Goal: Task Accomplishment & Management: Complete application form

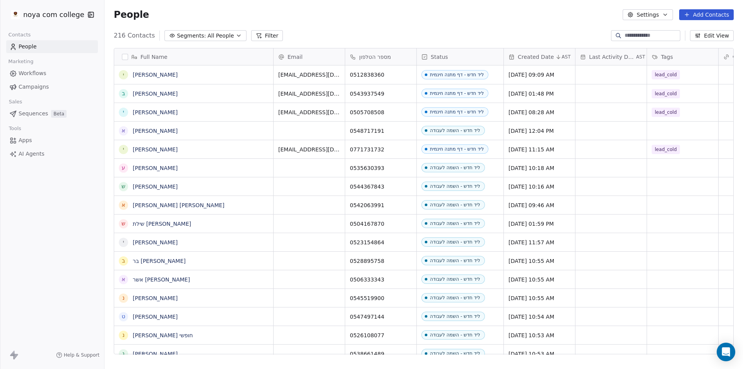
scroll to position [319, 633]
click at [700, 10] on button "Add Contacts" at bounding box center [706, 14] width 55 height 11
click at [714, 33] on span "Create new contact" at bounding box center [710, 31] width 53 height 8
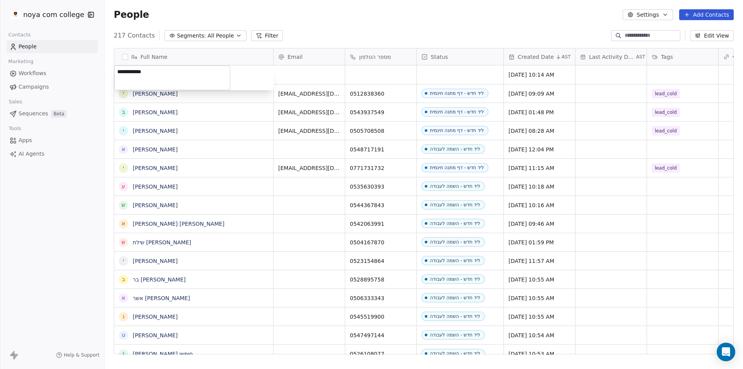
type textarea "**********"
click at [341, 26] on html "noya com college Contacts People Marketing Workflows Campaigns Sales Sequences …" at bounding box center [371, 184] width 743 height 369
click at [341, 26] on div "People Settings Add Contacts" at bounding box center [424, 14] width 639 height 29
click at [374, 77] on div "grid" at bounding box center [380, 74] width 71 height 19
type input "**********"
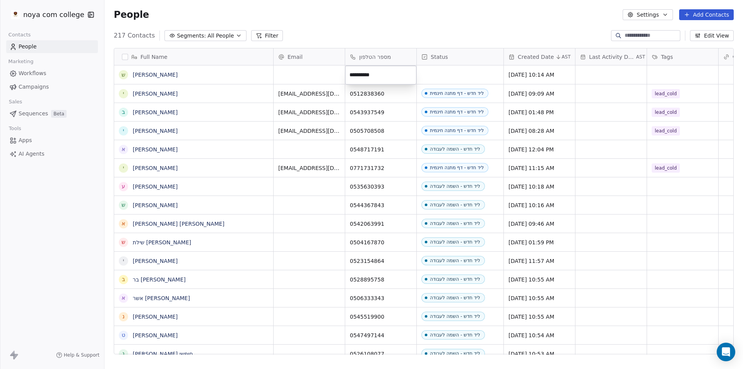
drag, startPoint x: 462, startPoint y: 65, endPoint x: 459, endPoint y: 70, distance: 5.7
click at [461, 67] on html "noya com college Contacts People Marketing Workflows Campaigns Sales Sequences …" at bounding box center [371, 184] width 743 height 369
click at [455, 76] on div "grid" at bounding box center [460, 74] width 87 height 19
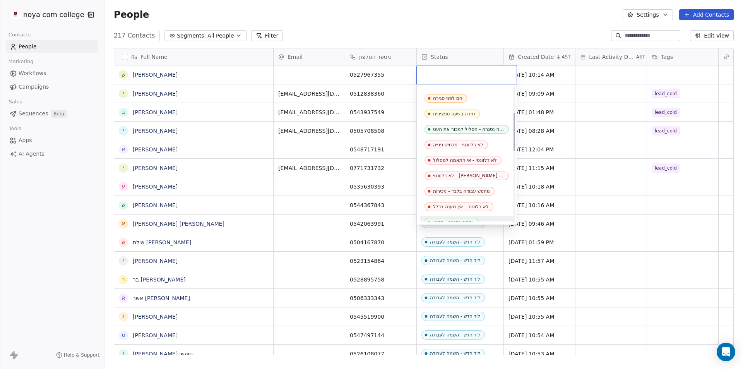
scroll to position [116, 0]
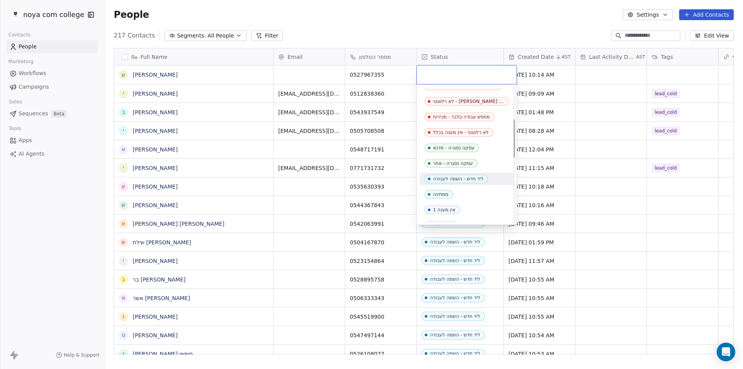
drag, startPoint x: 476, startPoint y: 178, endPoint x: 477, endPoint y: 157, distance: 20.6
click at [475, 178] on div "ליד חדש - השמה לעבודה" at bounding box center [458, 178] width 50 height 5
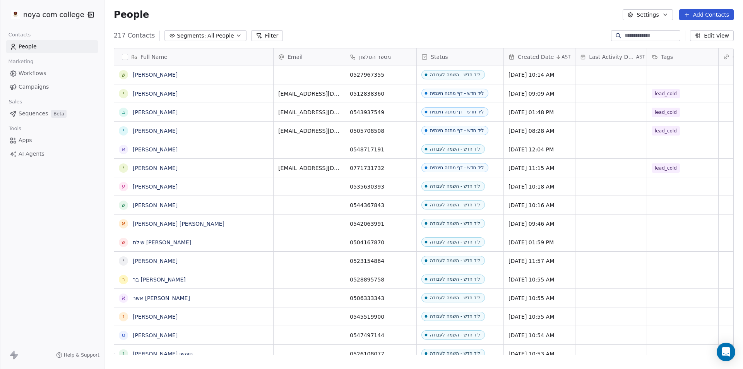
click at [471, 18] on div "People Settings Add Contacts" at bounding box center [424, 14] width 620 height 11
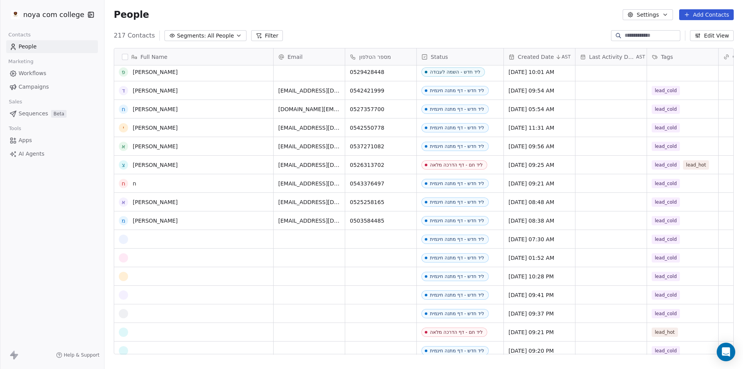
scroll to position [0, 0]
